Goal: Book appointment/travel/reservation

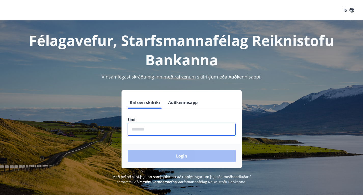
click at [151, 129] on input "phone" at bounding box center [181, 129] width 108 height 12
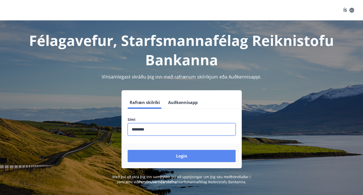
type input "********"
click at [168, 156] on button "Login" at bounding box center [181, 156] width 108 height 12
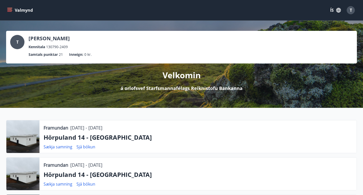
click at [18, 9] on button "Valmynd" at bounding box center [20, 10] width 29 height 9
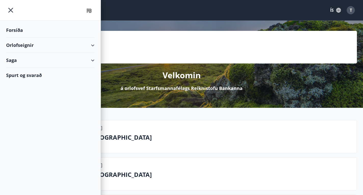
click at [88, 44] on div "Orlofseignir" at bounding box center [50, 45] width 88 height 15
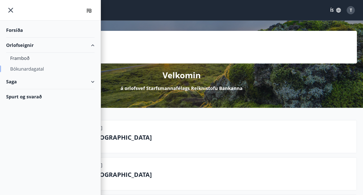
click at [30, 68] on div "Bókunardagatal" at bounding box center [50, 68] width 80 height 11
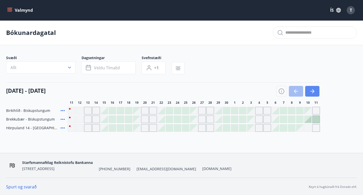
click at [312, 94] on icon "button" at bounding box center [312, 91] width 6 height 6
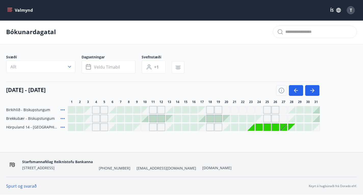
scroll to position [4, 0]
click at [311, 87] on button "button" at bounding box center [312, 90] width 14 height 11
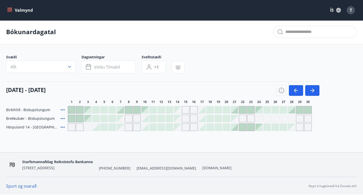
click at [70, 110] on div at bounding box center [71, 109] width 7 height 7
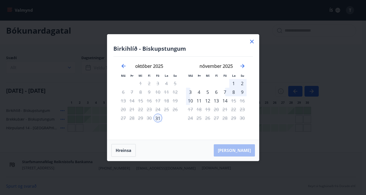
click at [242, 83] on div "2" at bounding box center [242, 83] width 9 height 9
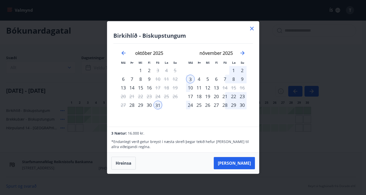
click at [251, 30] on icon at bounding box center [252, 28] width 6 height 6
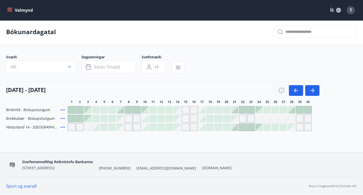
click at [28, 90] on h4 "[DATE] - [DATE]" at bounding box center [25, 90] width 39 height 8
click at [29, 80] on div "Svæði Allt Dagsetningar Veldu tímabil Svefnstæði +1 [DATE] - [DATE] 1 2 3 4 5 6…" at bounding box center [181, 92] width 350 height 76
click at [28, 90] on h4 "[DATE] - [DATE]" at bounding box center [25, 90] width 39 height 8
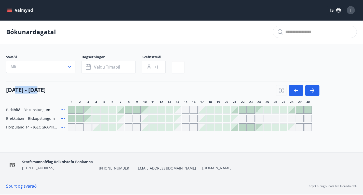
click at [28, 90] on h4 "[DATE] - [DATE]" at bounding box center [25, 90] width 39 height 8
click at [28, 103] on div "[DATE] - [DATE] 1 2 3 4 5 6 7 8 9 10 11 12 13 14 15 16 17 18 19 20 21 22 23 24 …" at bounding box center [181, 92] width 350 height 22
